Goal: Navigation & Orientation: Find specific page/section

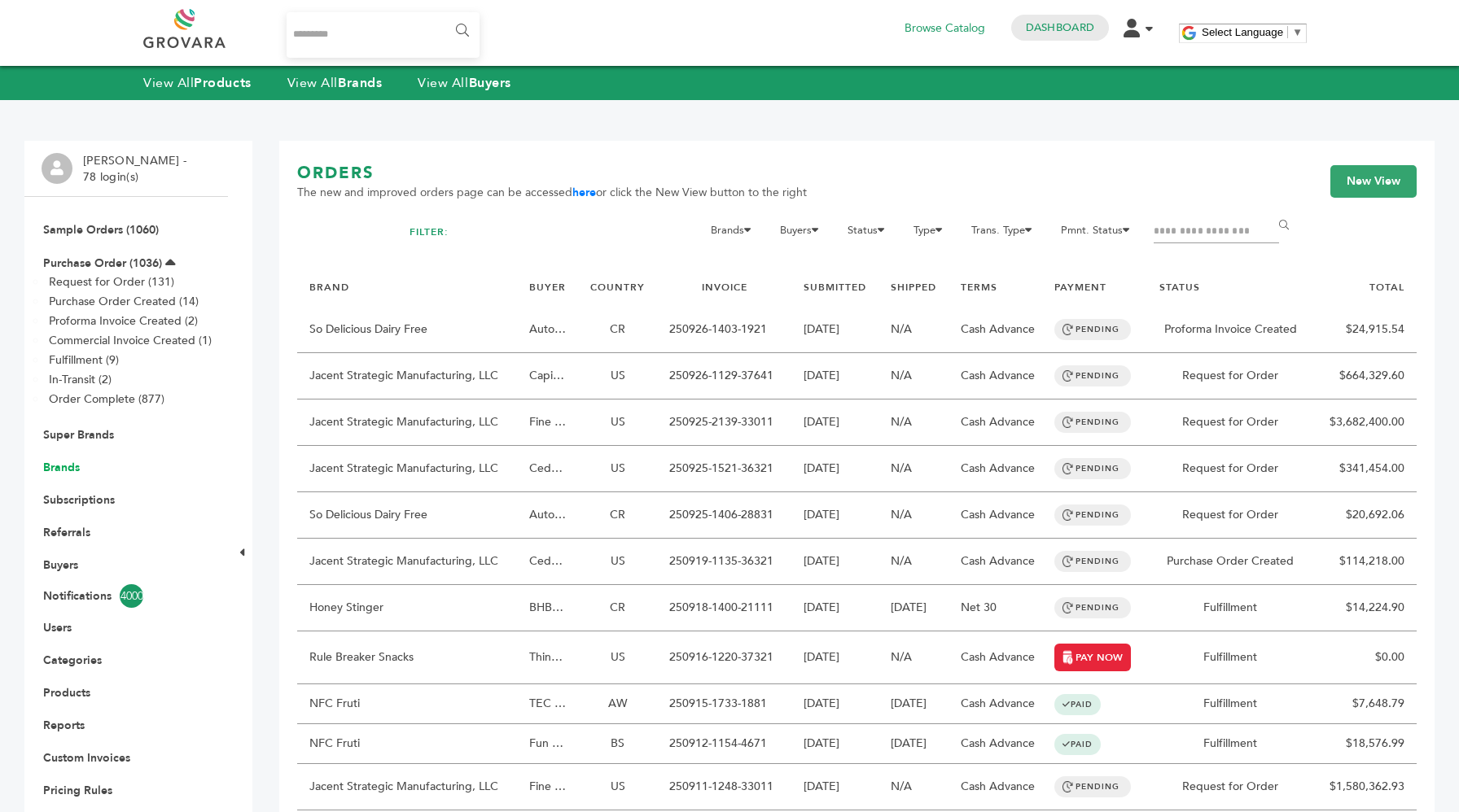
click at [65, 466] on link "Brands" at bounding box center [61, 467] width 37 height 15
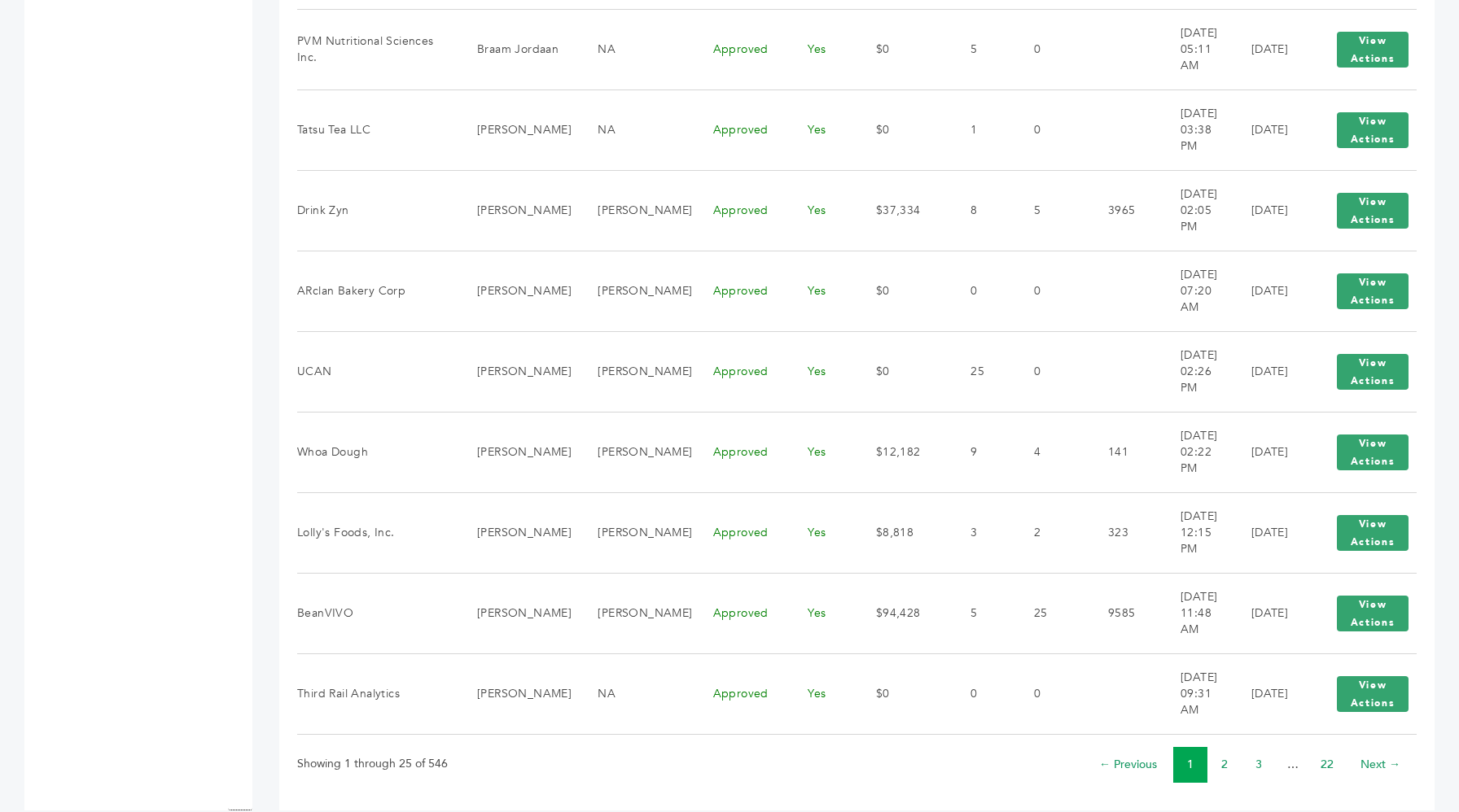
scroll to position [1728, 0]
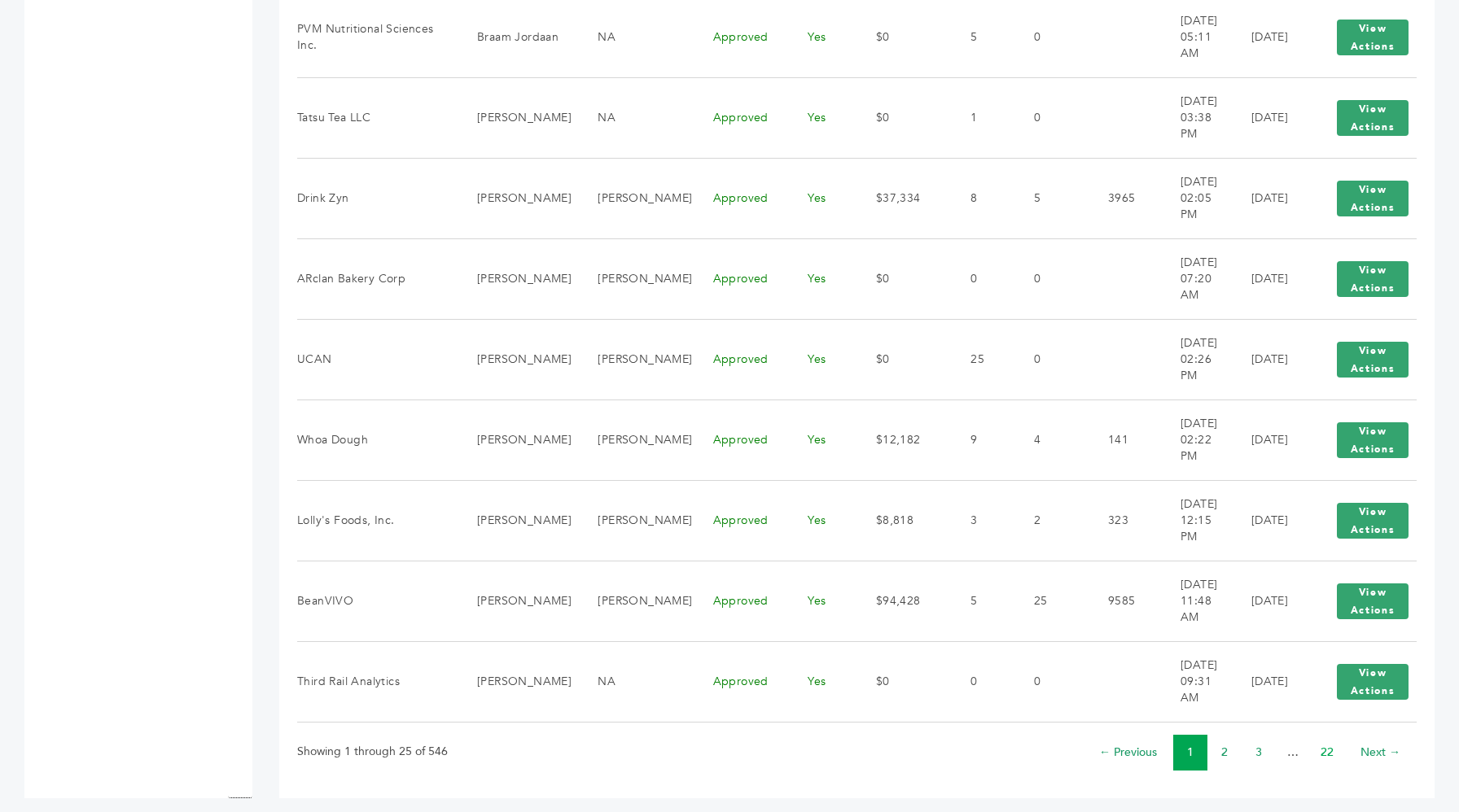
click at [1333, 745] on link "22" at bounding box center [1327, 752] width 13 height 15
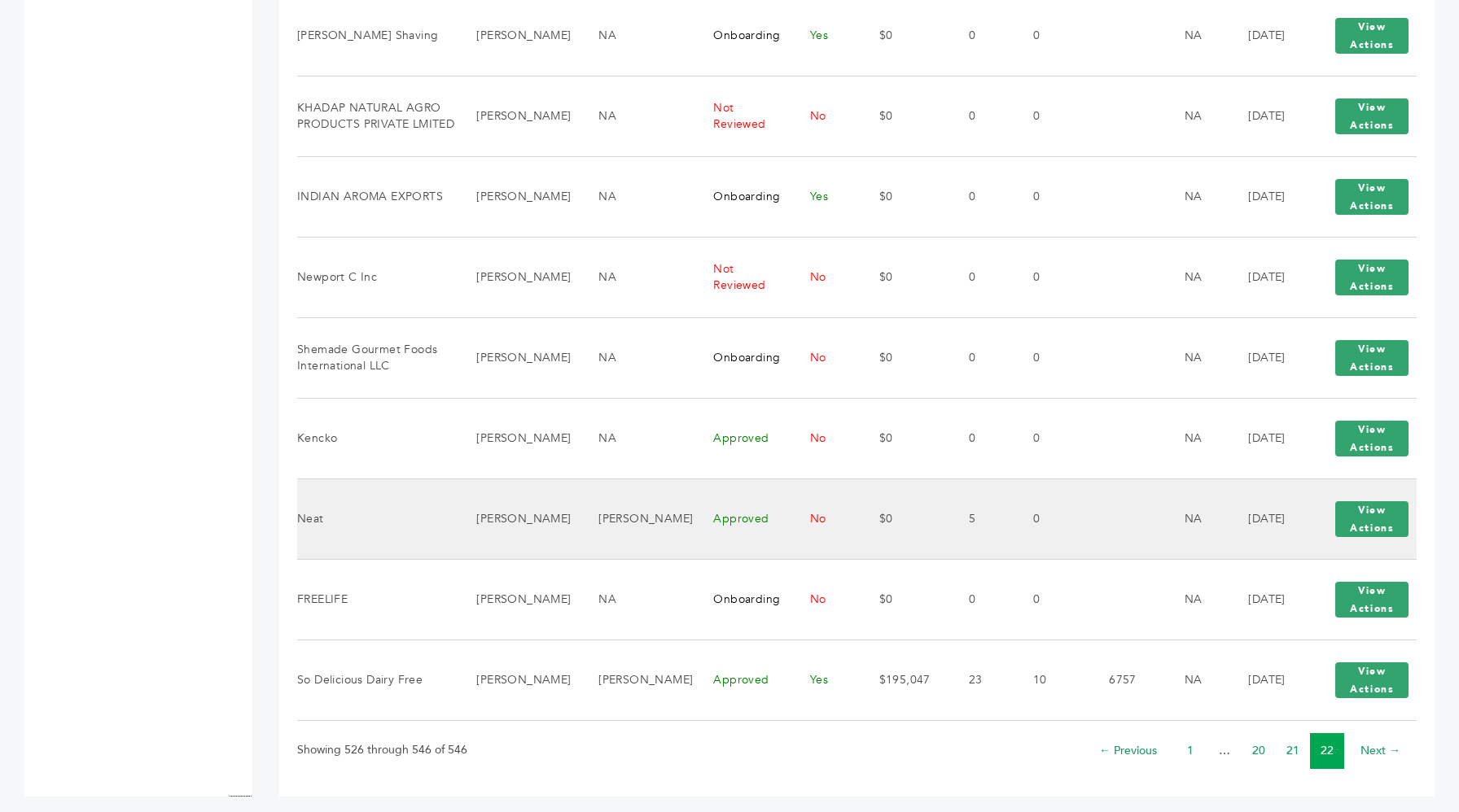
scroll to position [1405, 0]
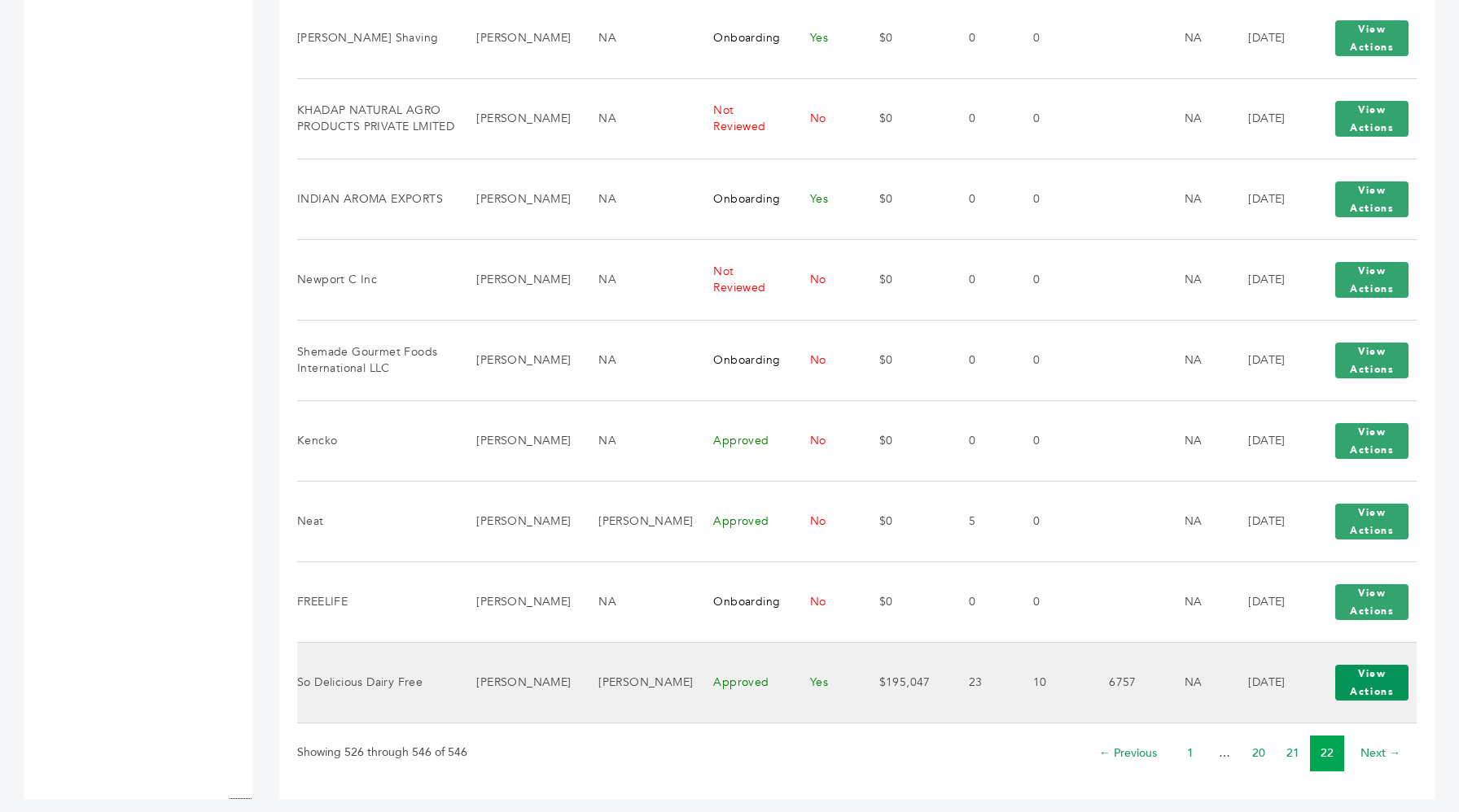
click at [1377, 684] on button "View Actions" at bounding box center [1372, 683] width 73 height 36
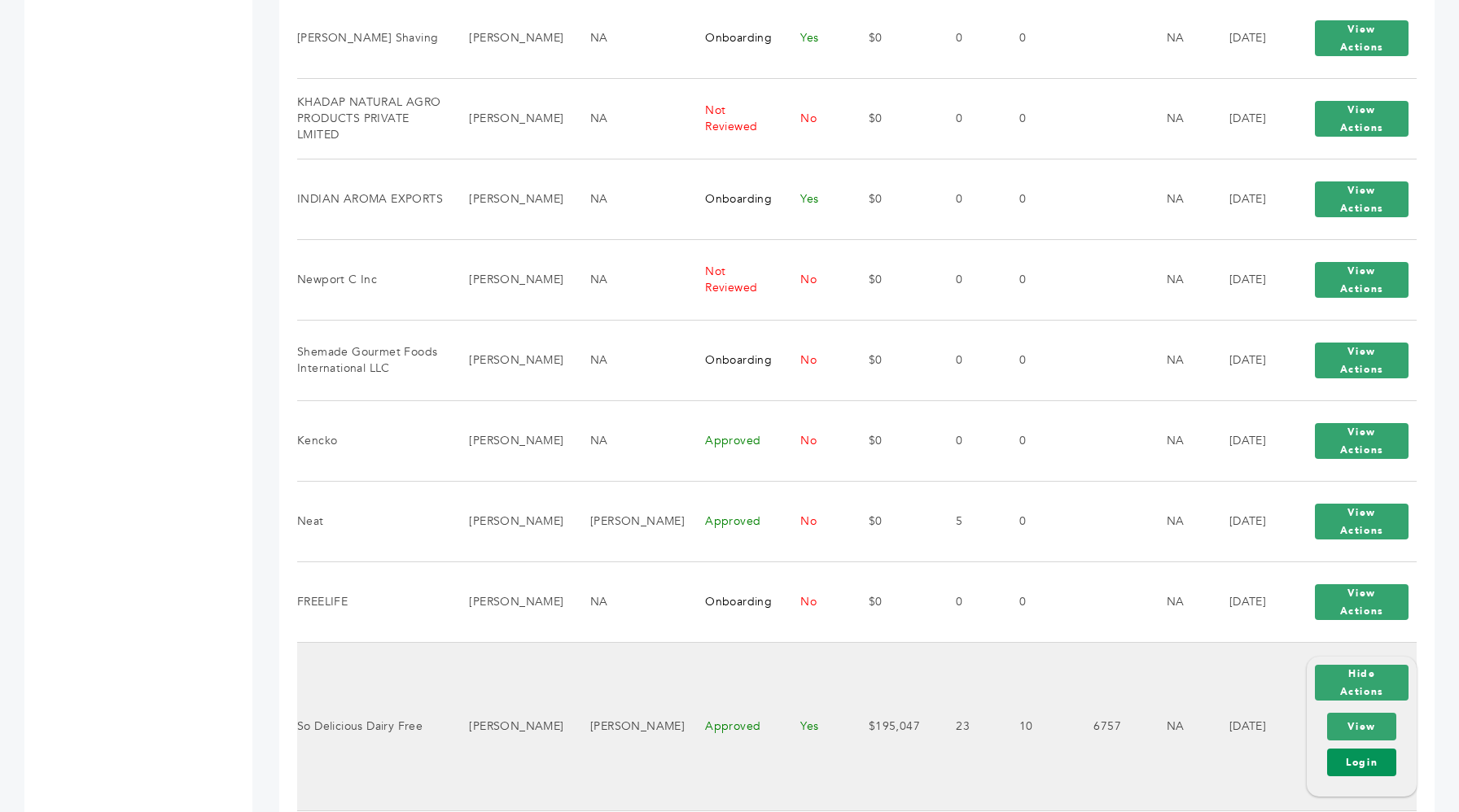
click at [1344, 749] on link "Login" at bounding box center [1361, 762] width 69 height 28
